Goal: Register for event/course

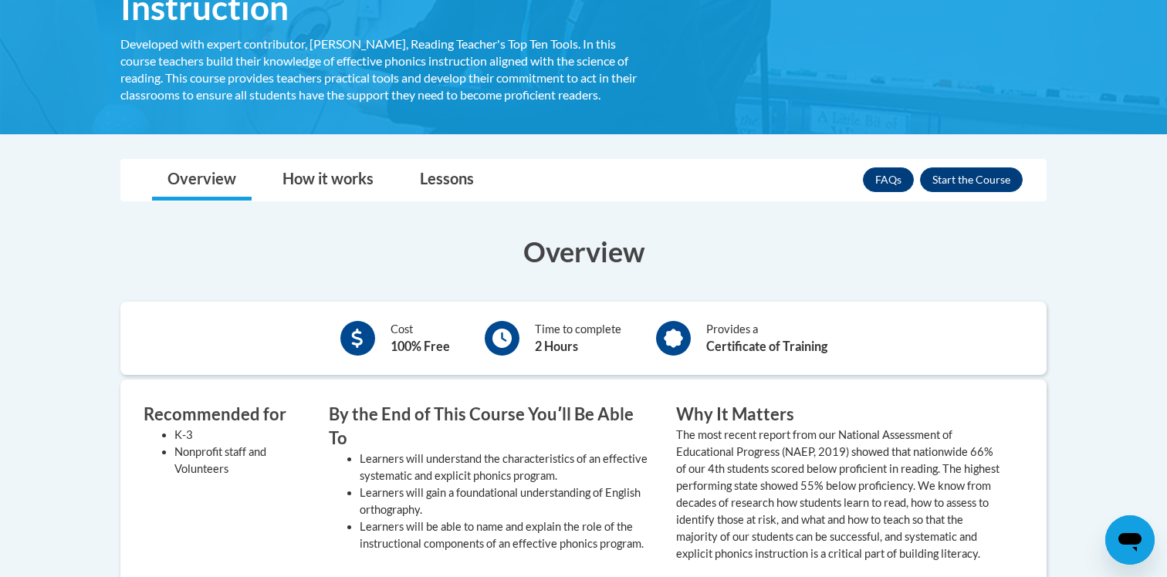
scroll to position [322, 0]
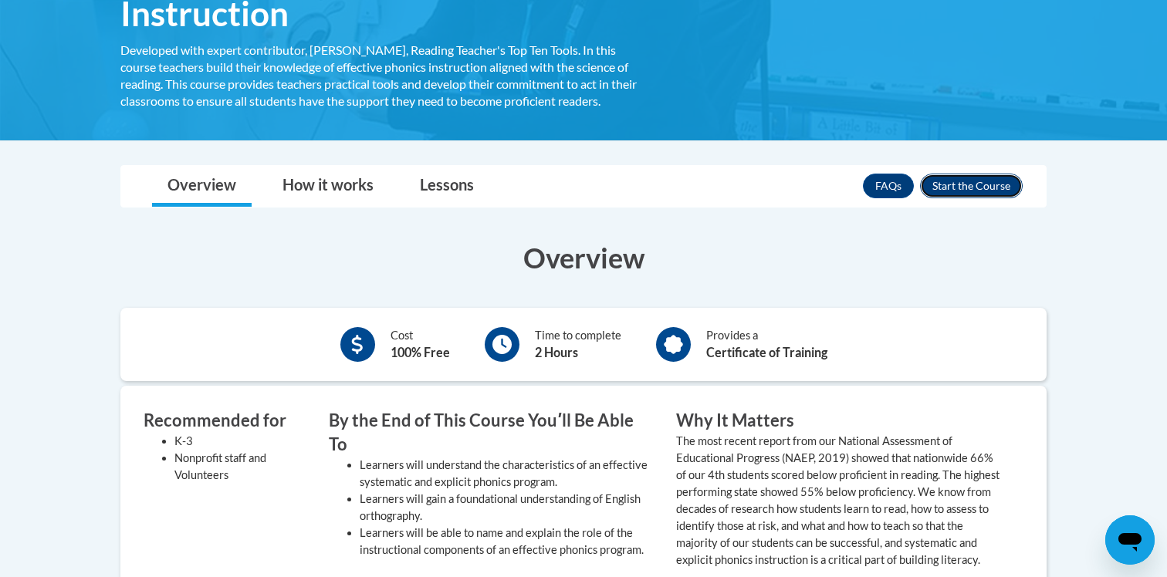
click at [963, 191] on button "Enroll" at bounding box center [971, 186] width 103 height 25
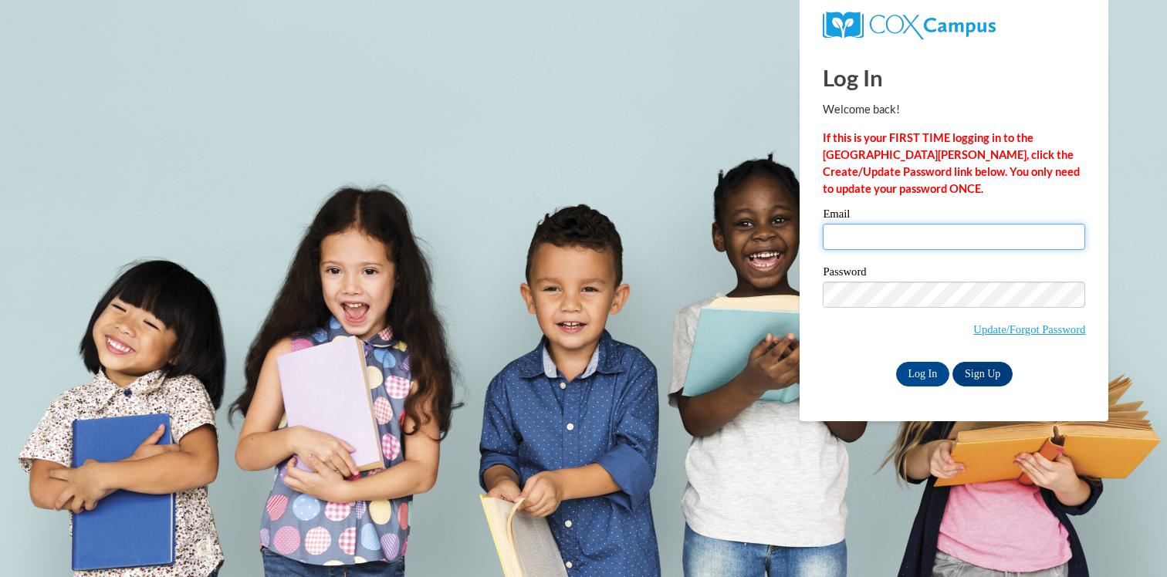
click at [858, 235] on input "Email" at bounding box center [954, 237] width 262 height 26
type input "rnroberts05@gmail.com"
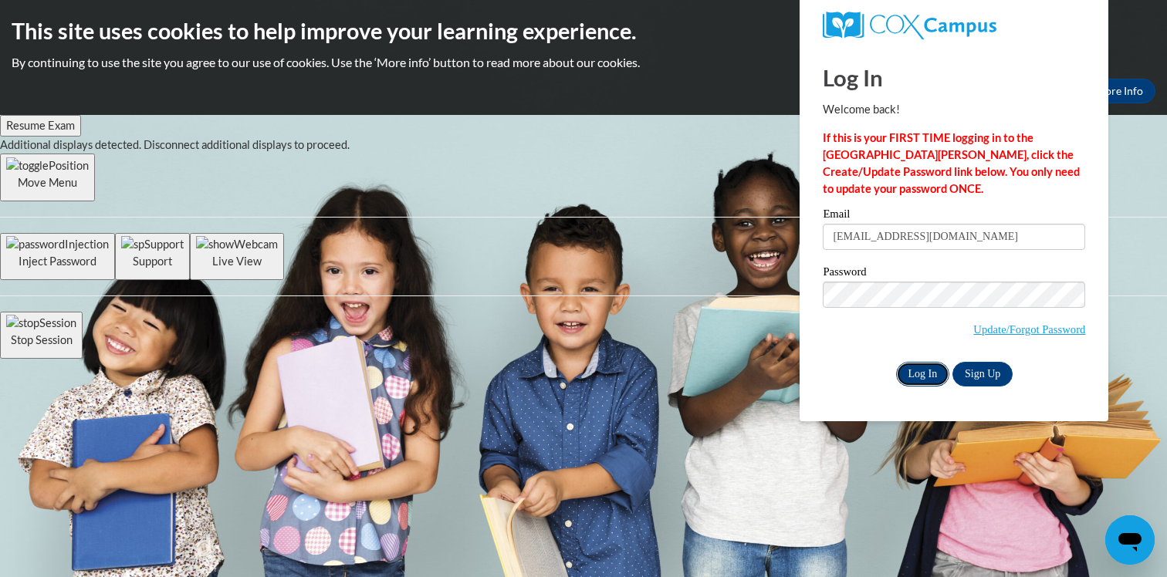
click at [935, 371] on input "Log In" at bounding box center [923, 374] width 54 height 25
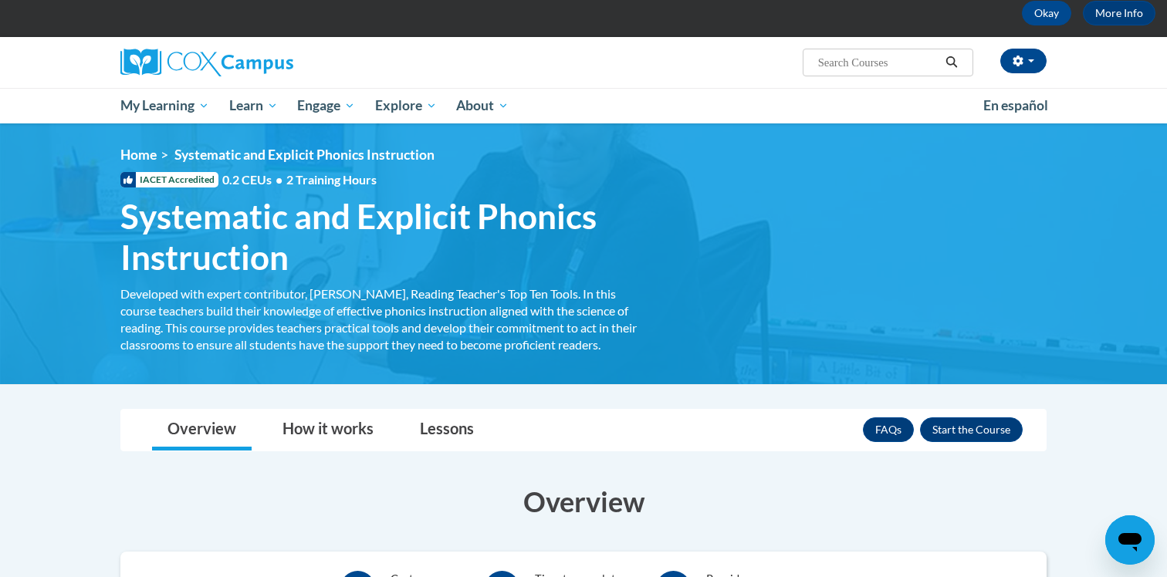
scroll to position [83, 0]
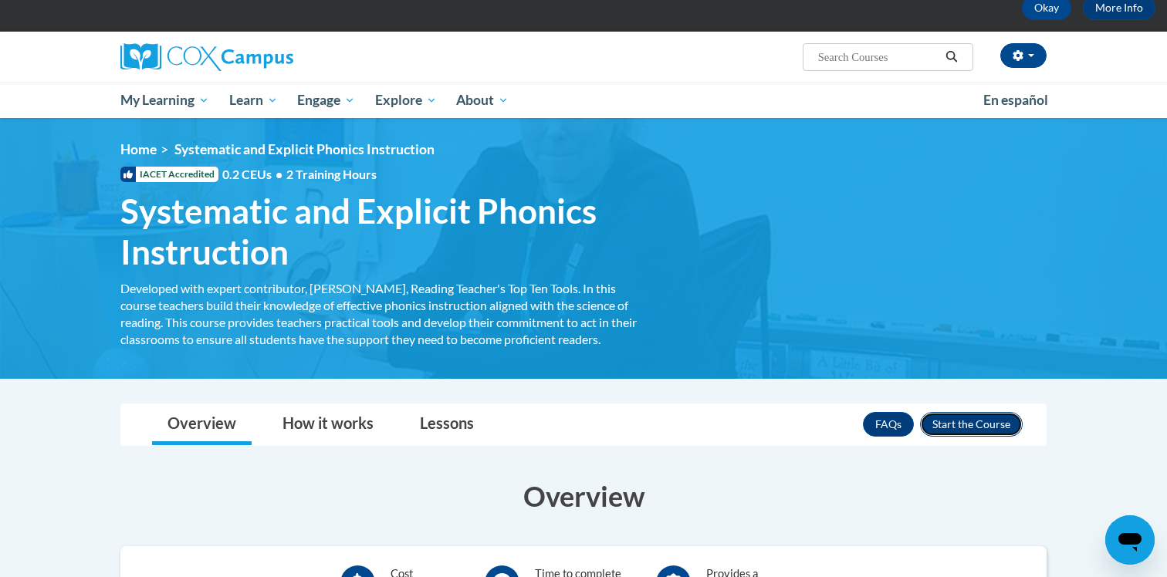
click at [944, 426] on button "Enroll" at bounding box center [971, 424] width 103 height 25
